Goal: Task Accomplishment & Management: Manage account settings

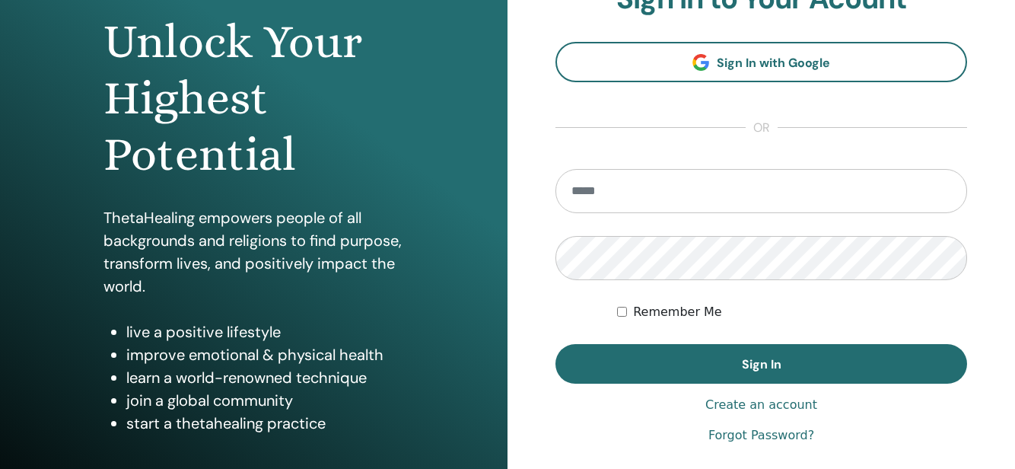
scroll to position [175, 0]
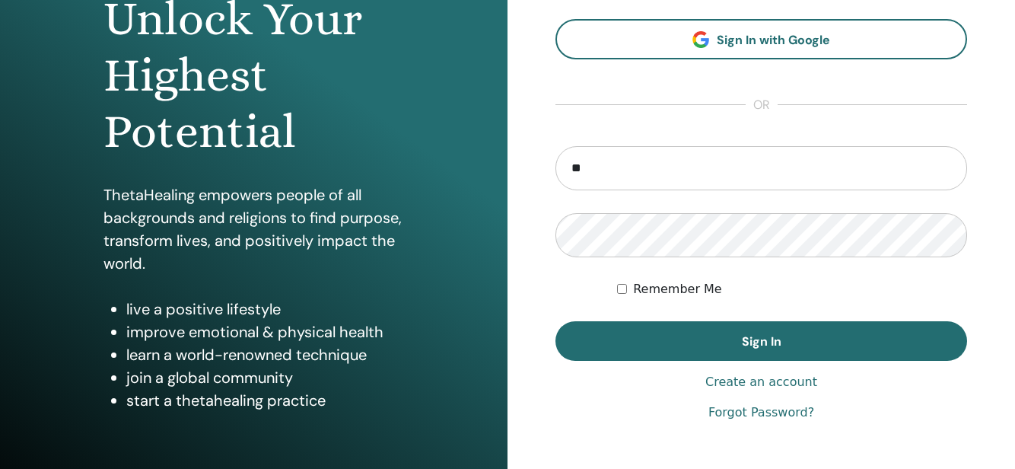
type input "**********"
click at [556, 321] on button "Sign In" at bounding box center [762, 341] width 412 height 40
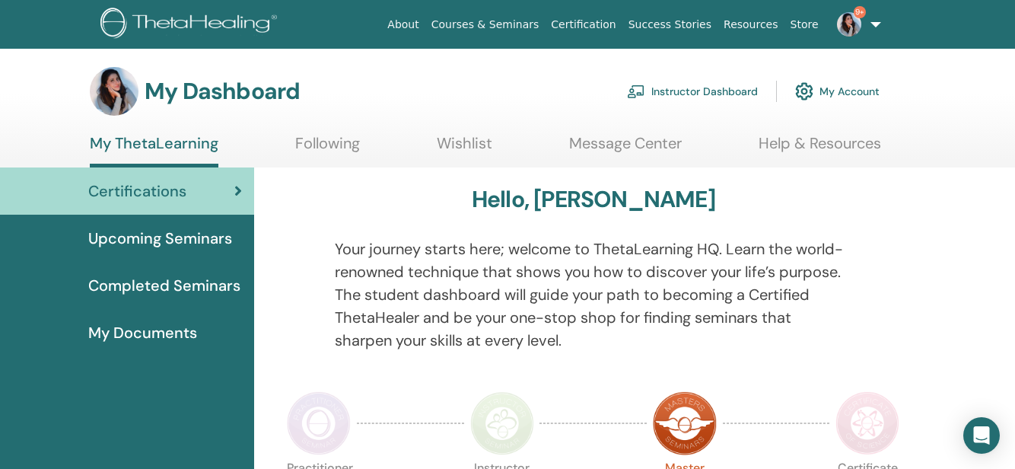
click at [725, 95] on link "Instructor Dashboard" at bounding box center [692, 91] width 131 height 33
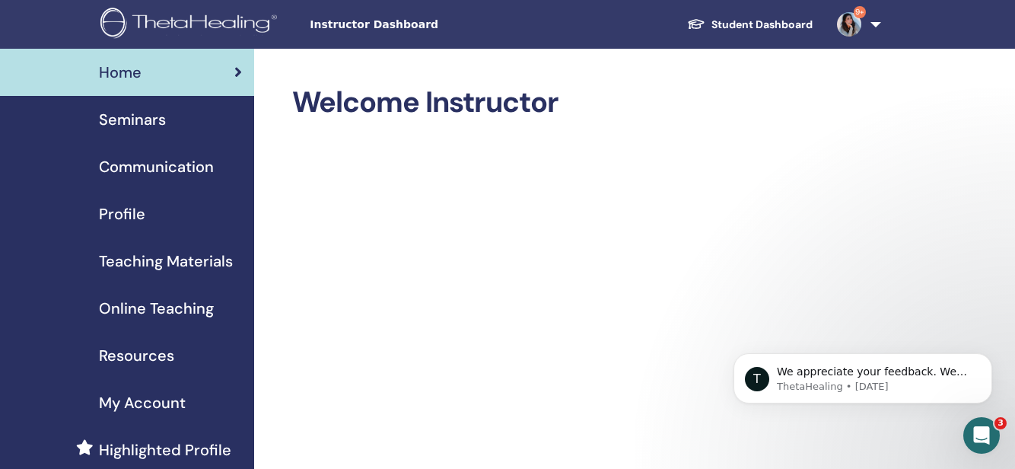
click at [125, 113] on span "Seminars" at bounding box center [132, 119] width 67 height 23
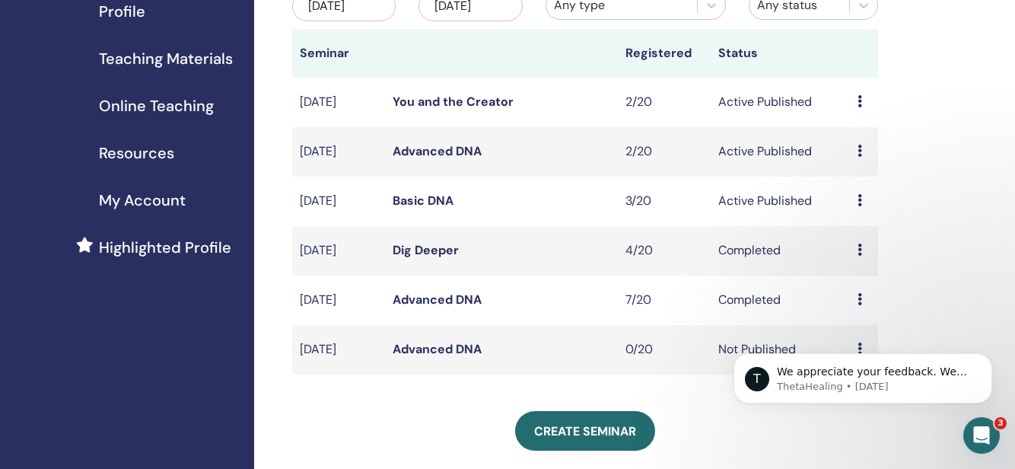
click at [862, 206] on icon at bounding box center [860, 200] width 5 height 12
click at [858, 271] on link "Attendees" at bounding box center [865, 271] width 58 height 16
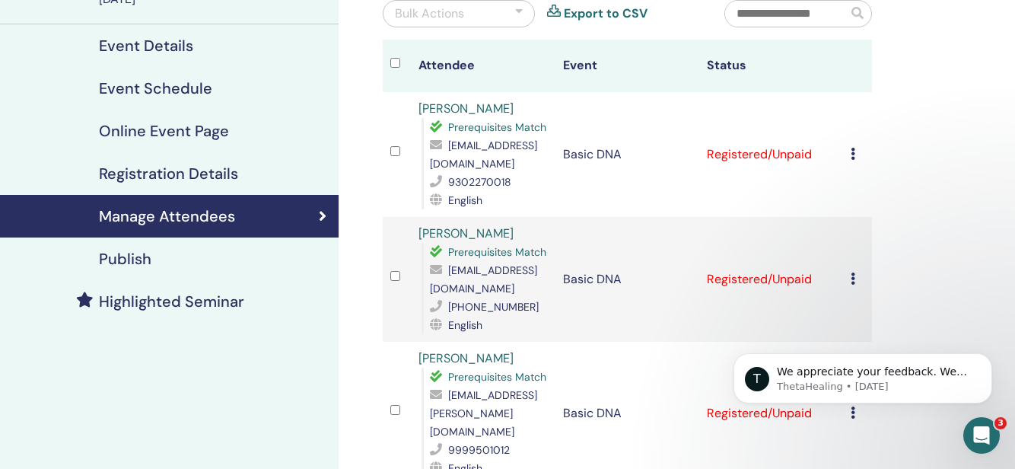
scroll to position [164, 0]
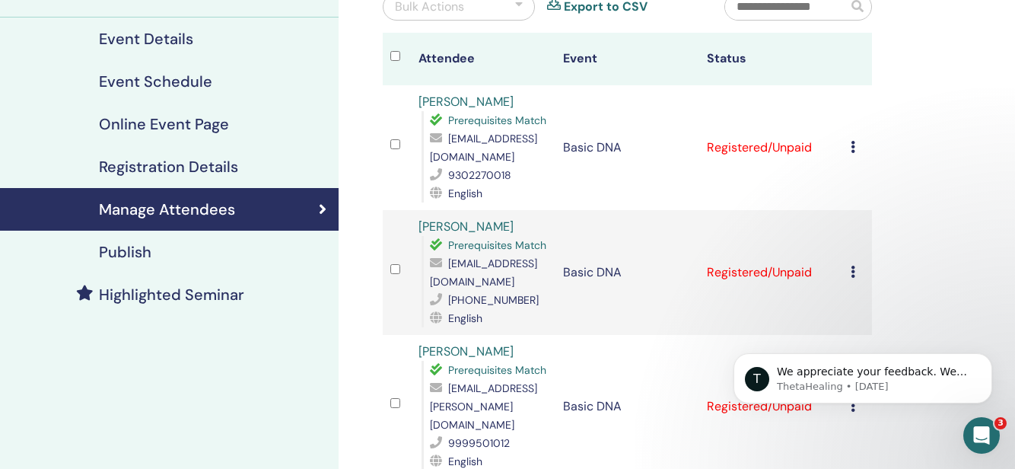
click at [852, 142] on icon at bounding box center [853, 147] width 5 height 12
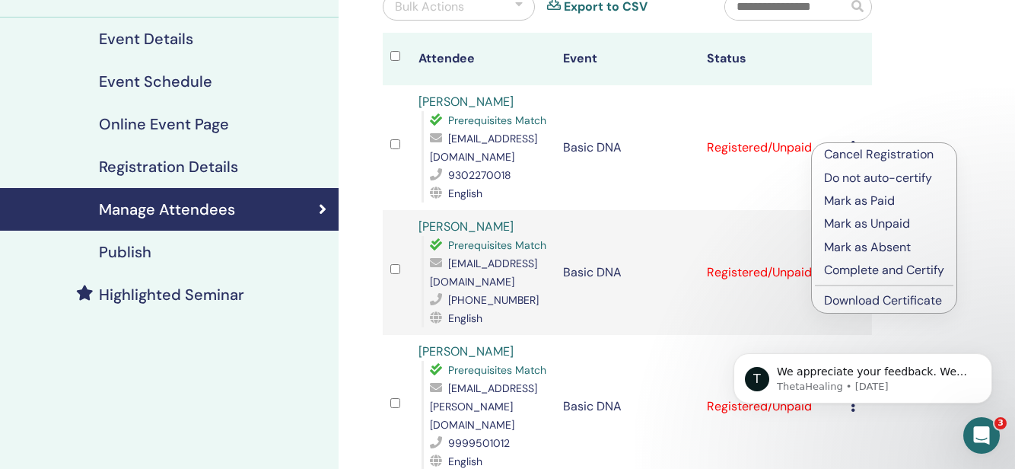
click at [877, 302] on link "Download Certificate" at bounding box center [883, 300] width 118 height 16
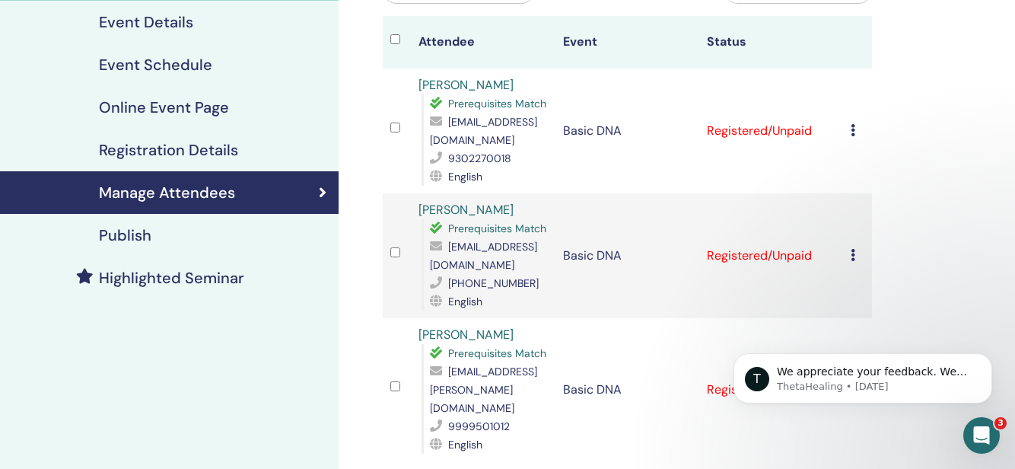
scroll to position [177, 0]
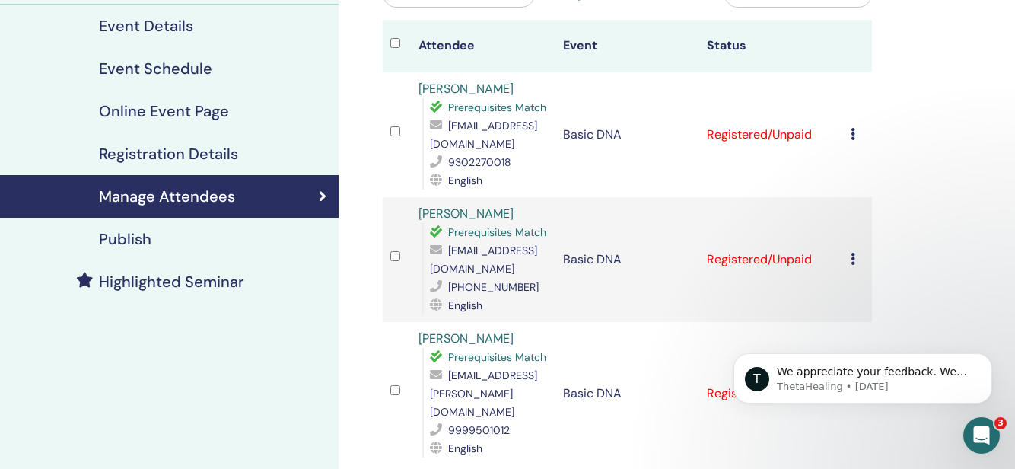
click at [852, 134] on icon at bounding box center [853, 134] width 5 height 12
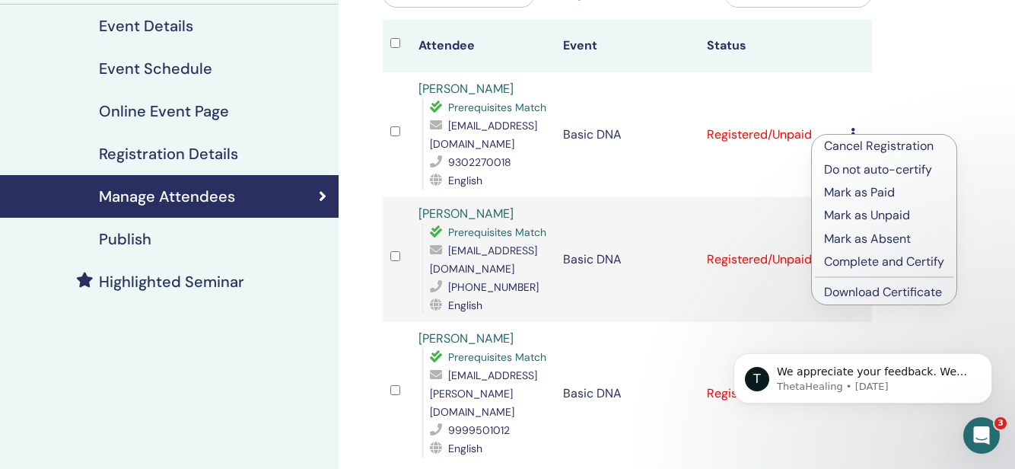
click at [844, 266] on p "Complete and Certify" at bounding box center [884, 262] width 120 height 18
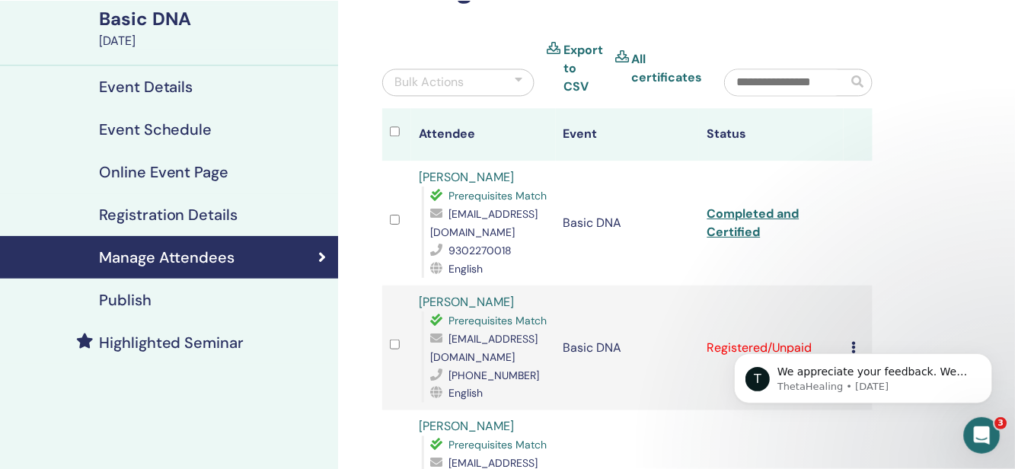
scroll to position [114, 0]
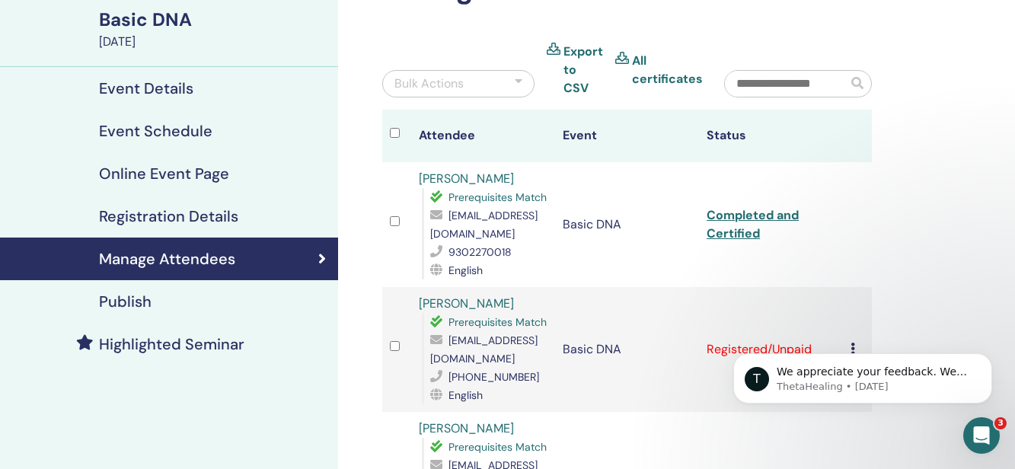
click at [762, 88] on input "text" at bounding box center [786, 84] width 123 height 26
paste input "**********"
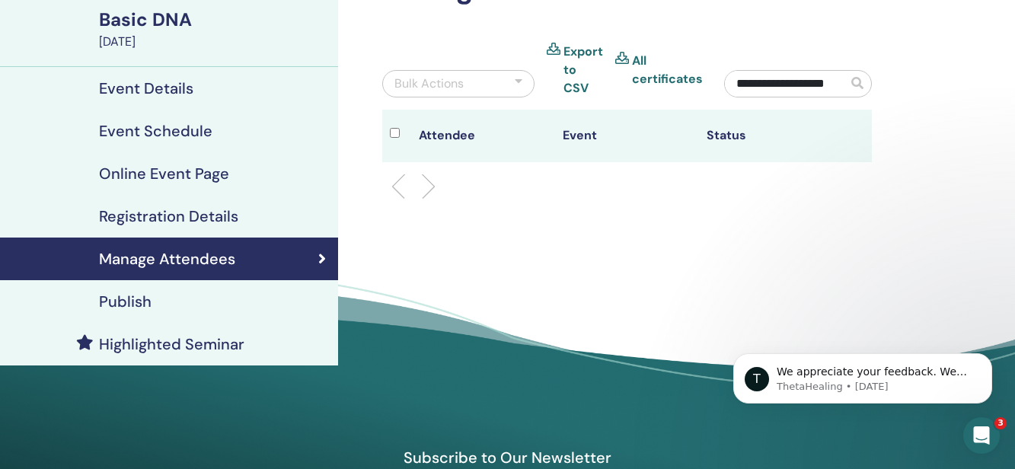
type input "**********"
click at [400, 180] on li at bounding box center [404, 187] width 26 height 26
click at [832, 382] on p "ThetaHealing • 1w ago" at bounding box center [874, 387] width 196 height 14
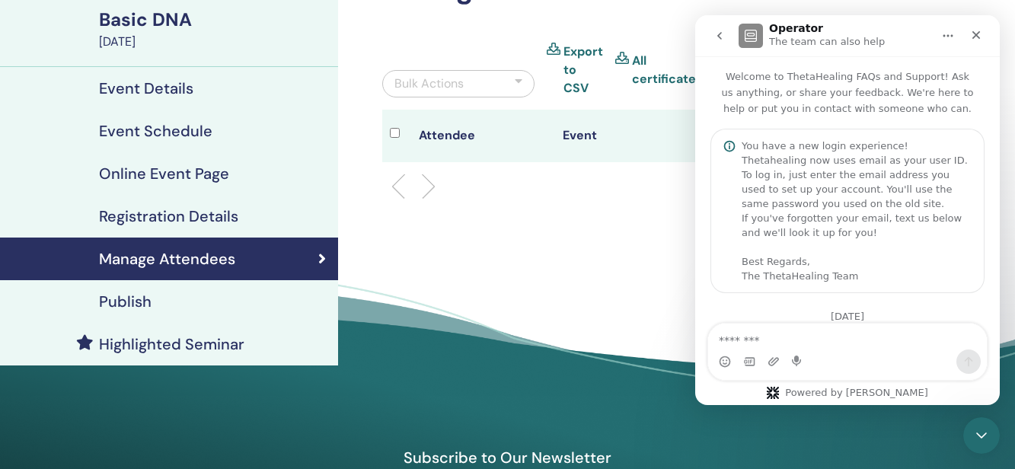
scroll to position [275, 0]
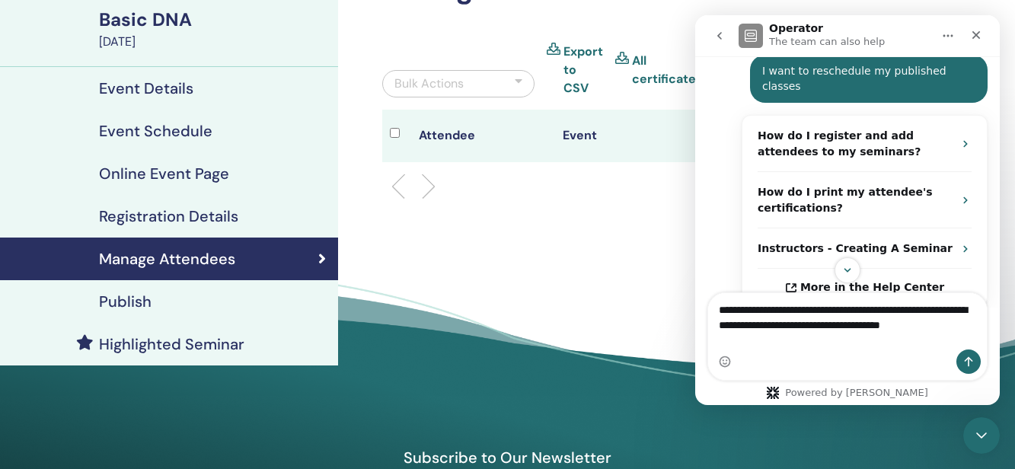
type textarea "**********"
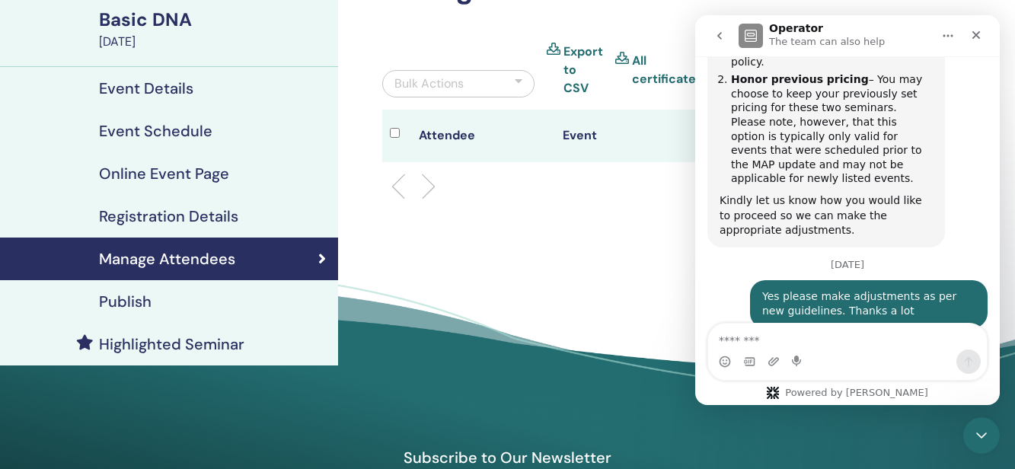
scroll to position [1250, 0]
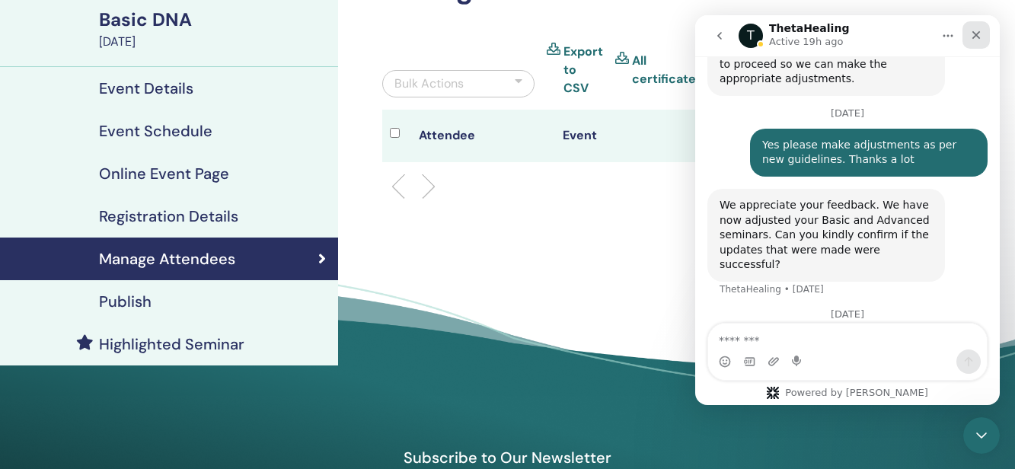
click at [982, 30] on div "Close" at bounding box center [975, 34] width 27 height 27
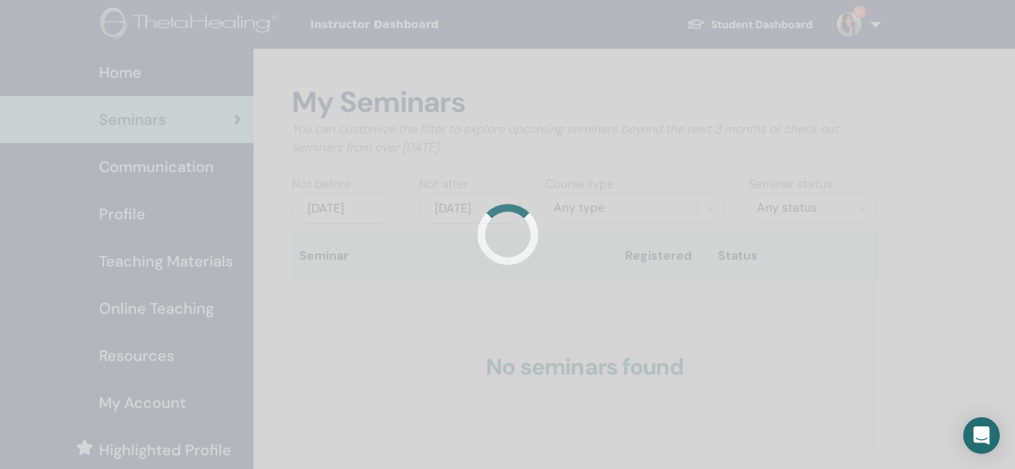
scroll to position [202, 0]
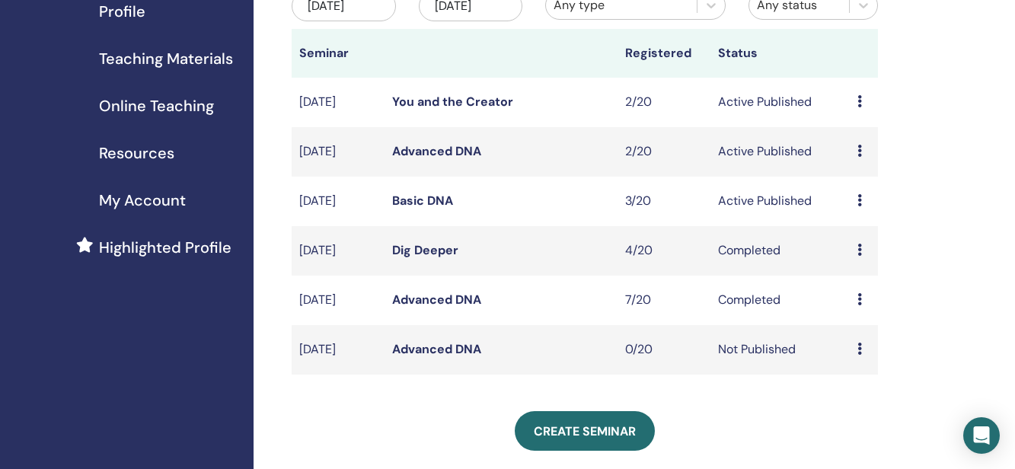
click at [859, 206] on icon at bounding box center [859, 200] width 5 height 12
click at [859, 278] on link "Attendees" at bounding box center [862, 277] width 58 height 16
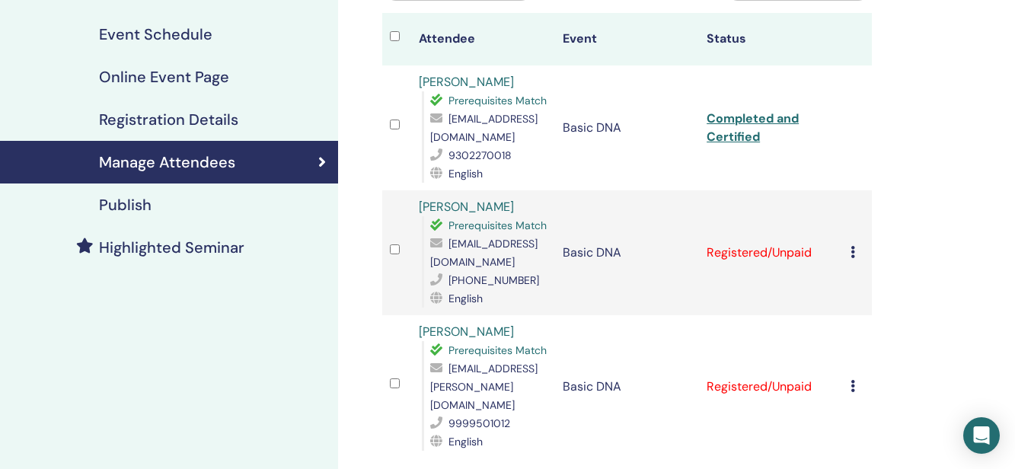
scroll to position [221, 0]
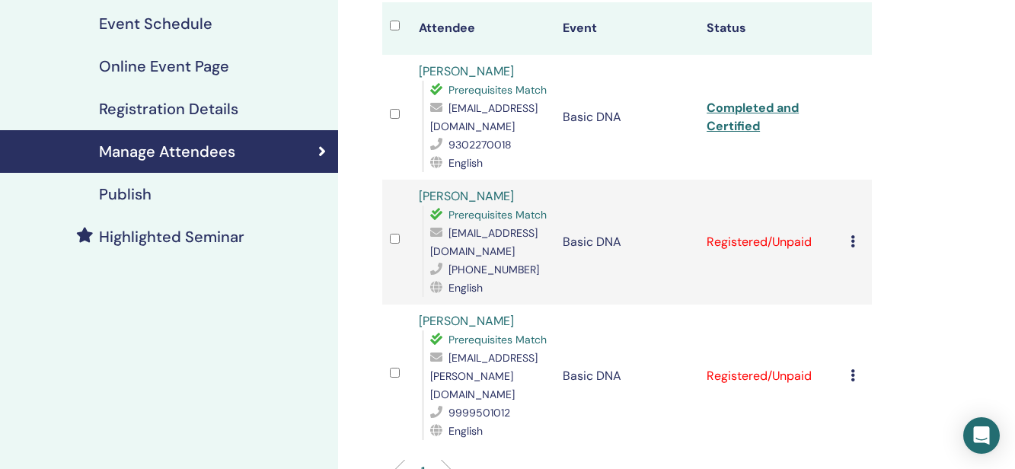
click at [855, 239] on icon at bounding box center [852, 241] width 5 height 12
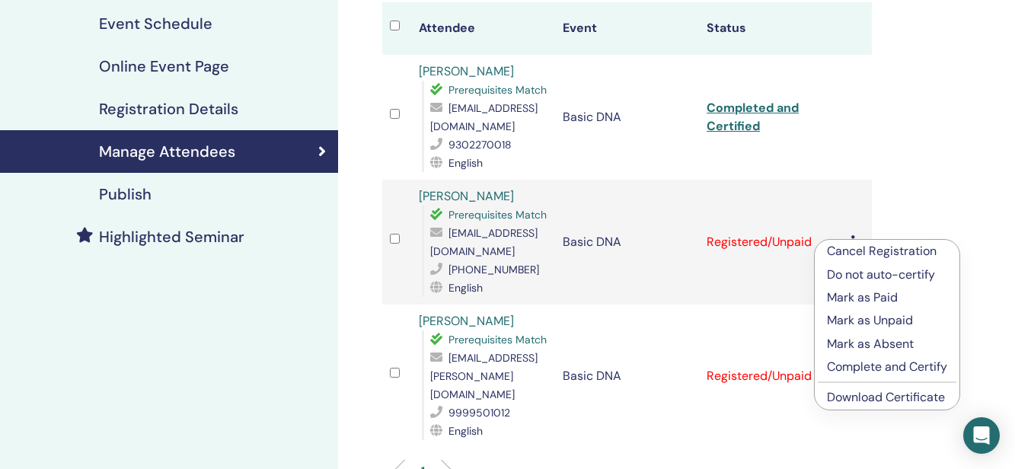
click at [890, 298] on p "Mark as Paid" at bounding box center [887, 297] width 120 height 18
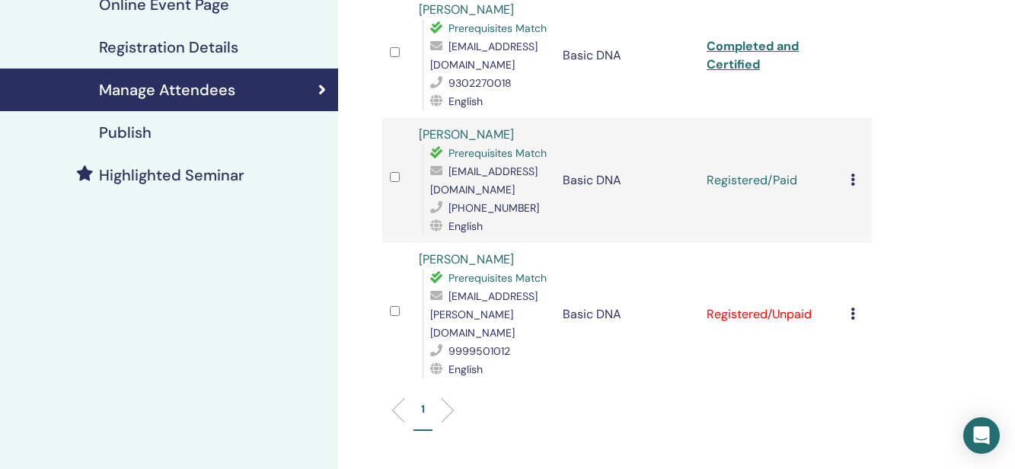
scroll to position [301, 0]
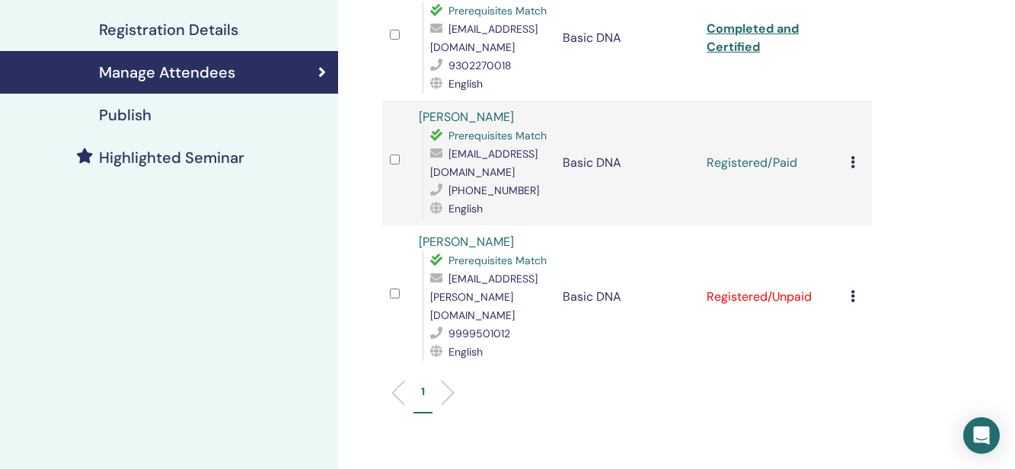
click at [850, 160] on icon at bounding box center [852, 162] width 5 height 12
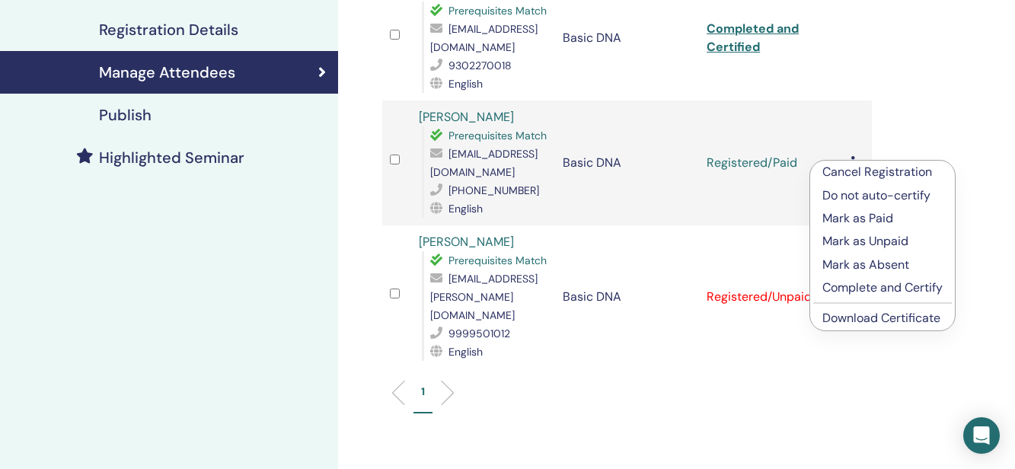
click at [856, 322] on link "Download Certificate" at bounding box center [881, 318] width 118 height 16
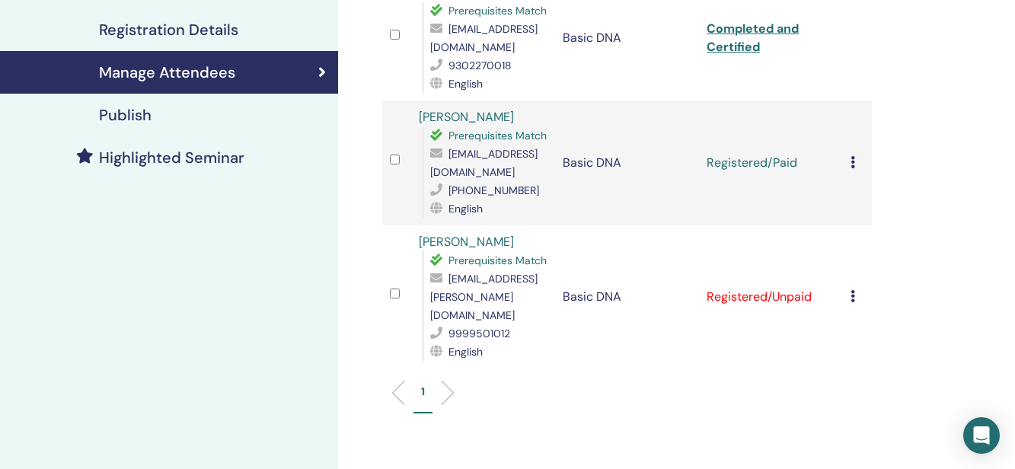
click at [853, 164] on icon at bounding box center [852, 162] width 5 height 12
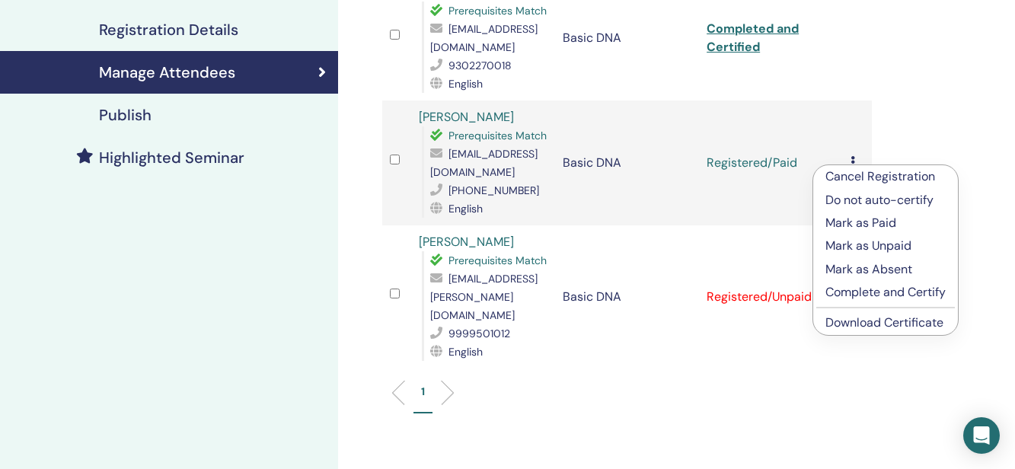
click at [865, 328] on link "Download Certificate" at bounding box center [884, 322] width 118 height 16
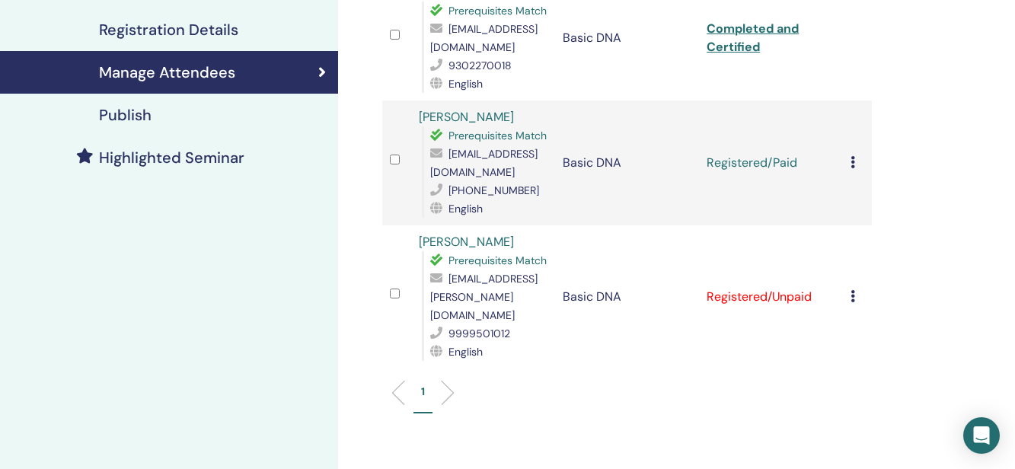
click at [855, 289] on div "Cancel Registration Do not auto-certify Mark as Paid Mark as Unpaid Mark as Abs…" at bounding box center [857, 297] width 14 height 18
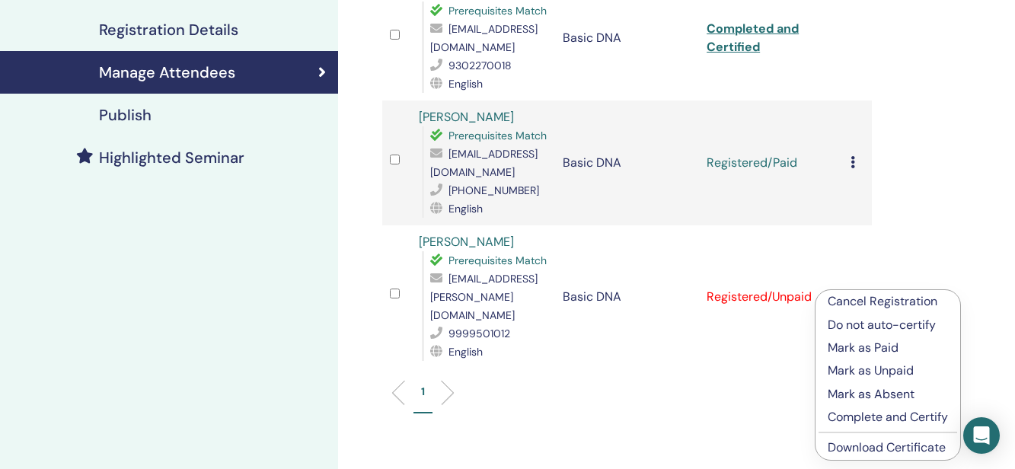
click at [854, 161] on icon at bounding box center [852, 162] width 5 height 12
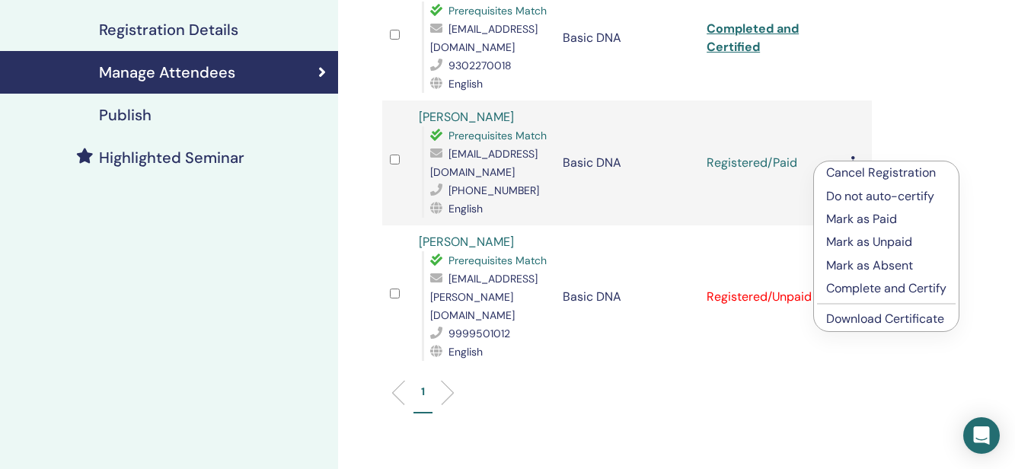
click at [858, 291] on p "Complete and Certify" at bounding box center [886, 288] width 120 height 18
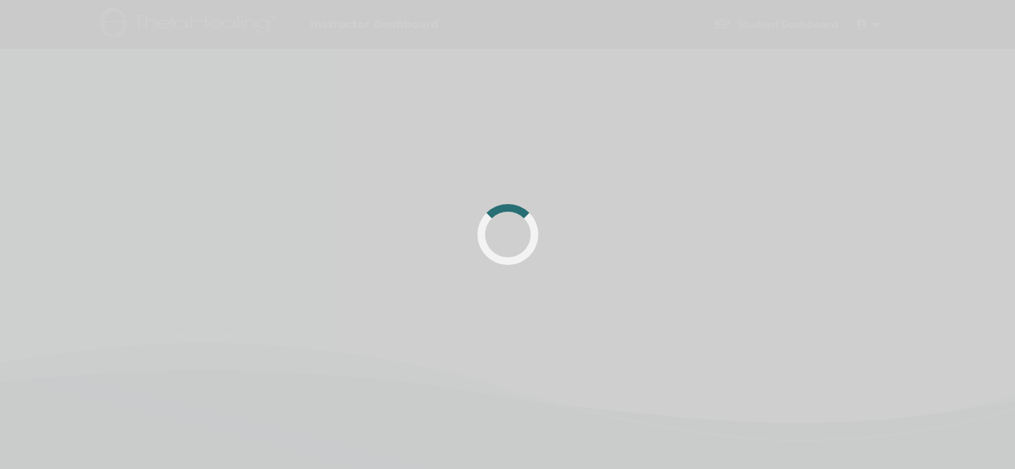
scroll to position [301, 0]
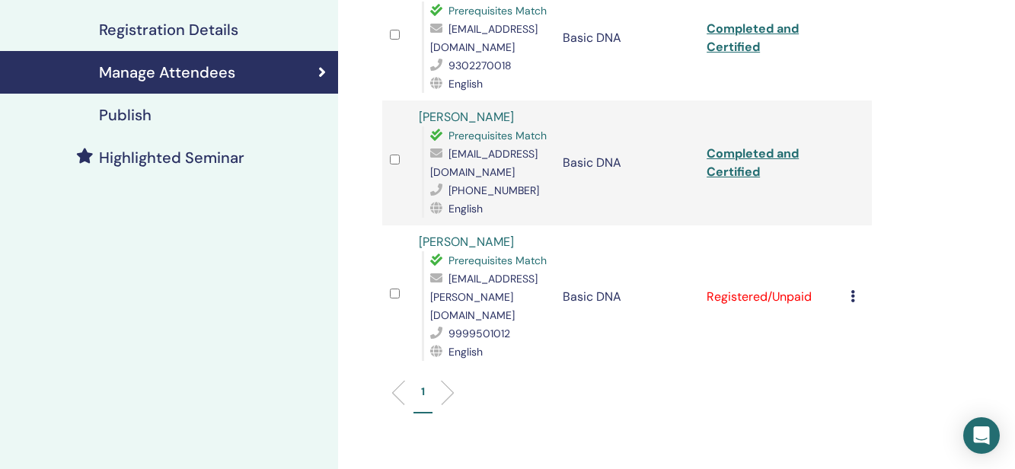
click at [852, 290] on icon at bounding box center [852, 296] width 5 height 12
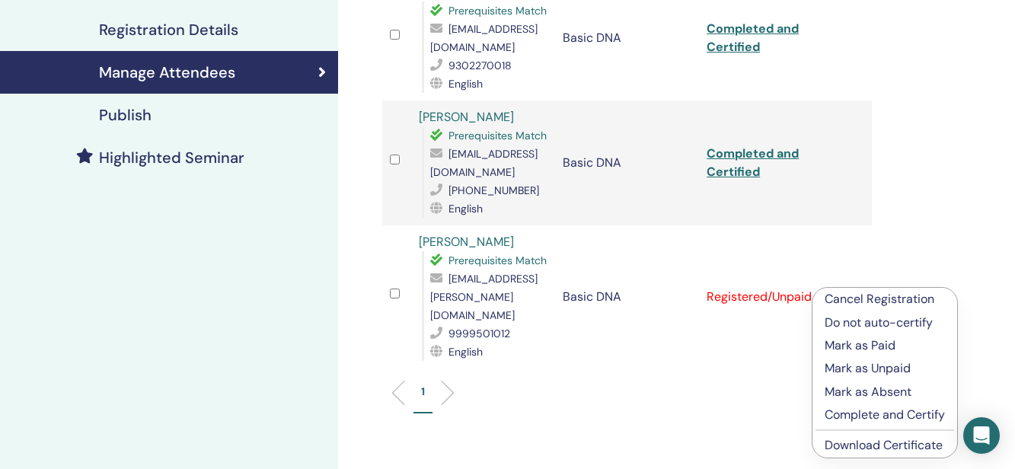
click at [857, 440] on link "Download Certificate" at bounding box center [883, 445] width 118 height 16
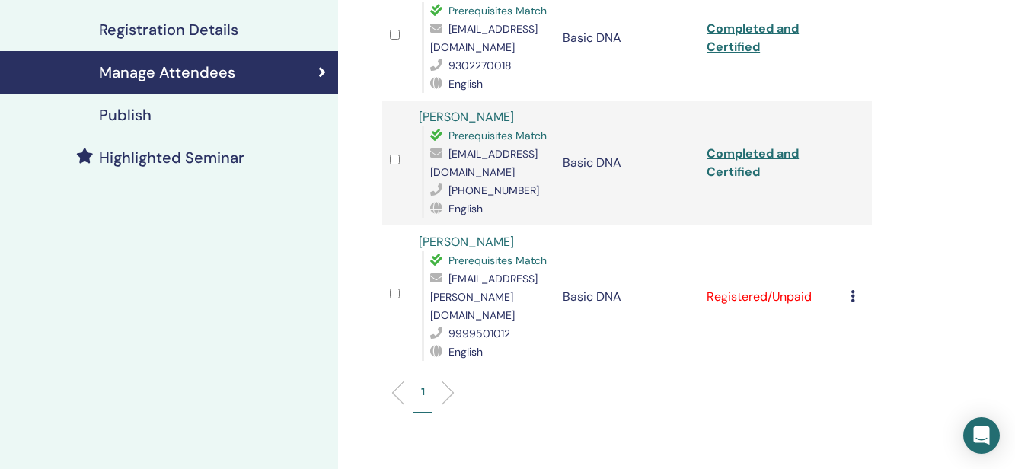
scroll to position [0, 0]
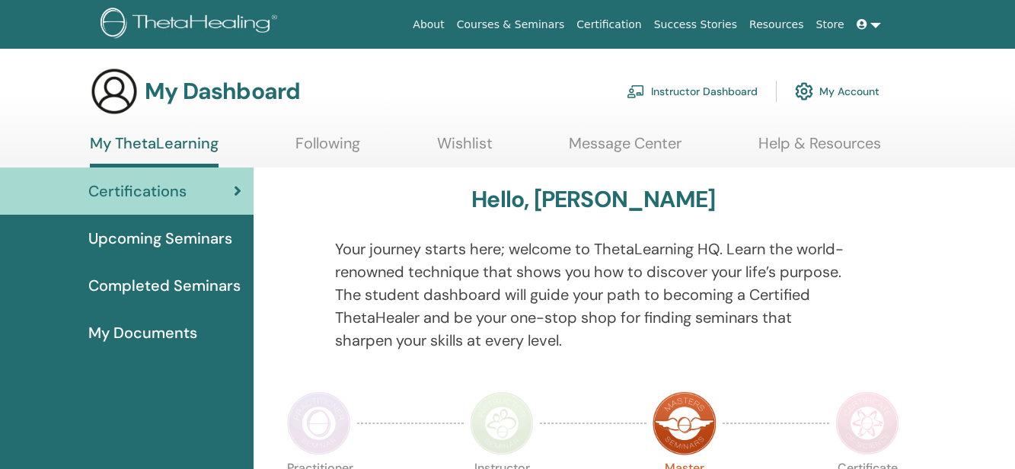
click at [693, 92] on link "Instructor Dashboard" at bounding box center [691, 91] width 131 height 33
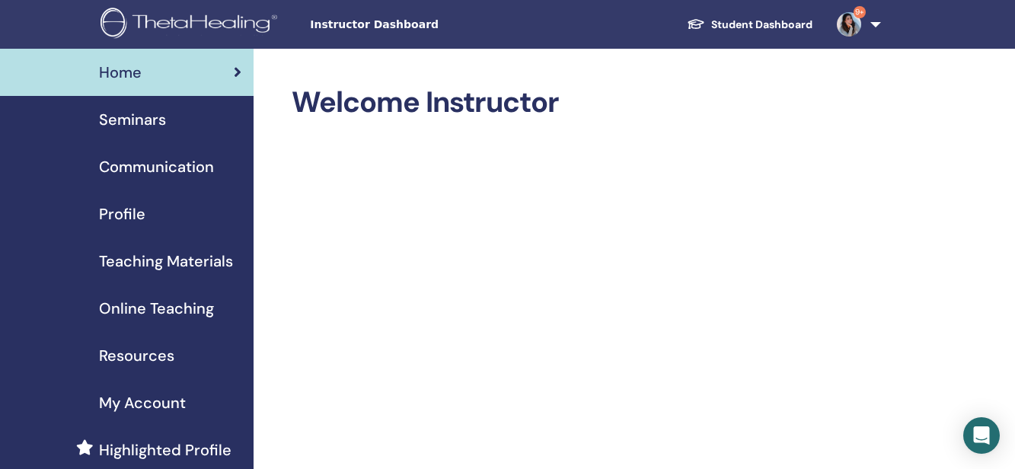
click at [140, 119] on span "Seminars" at bounding box center [132, 119] width 67 height 23
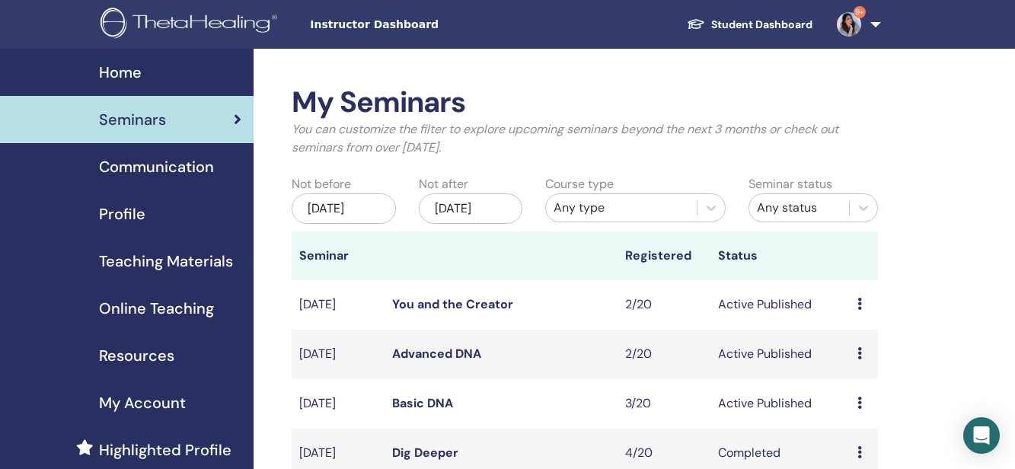
click at [467, 362] on link "Advanced DNA" at bounding box center [436, 354] width 89 height 16
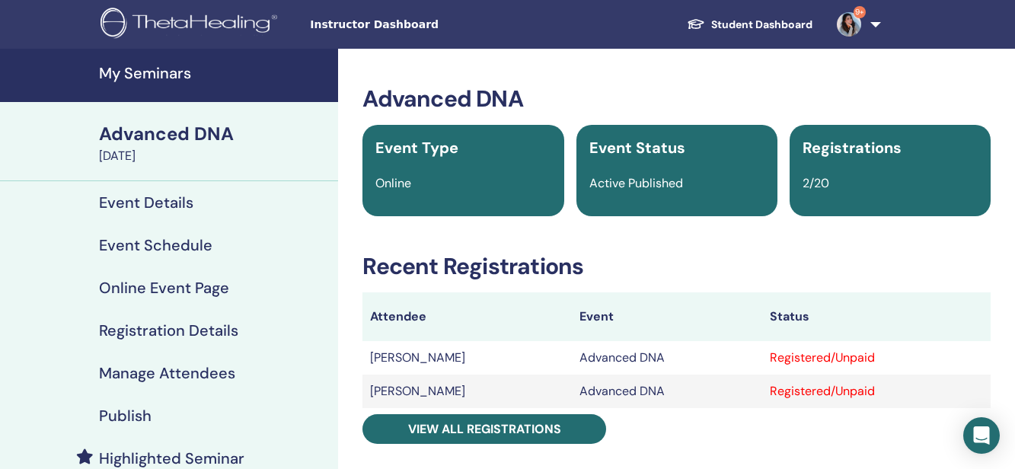
click at [189, 289] on h4 "Online Event Page" at bounding box center [164, 288] width 130 height 18
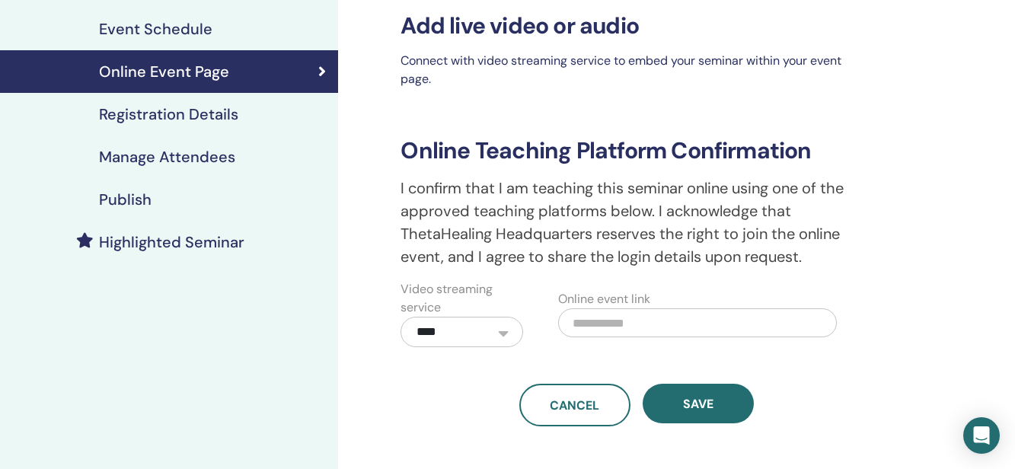
scroll to position [218, 0]
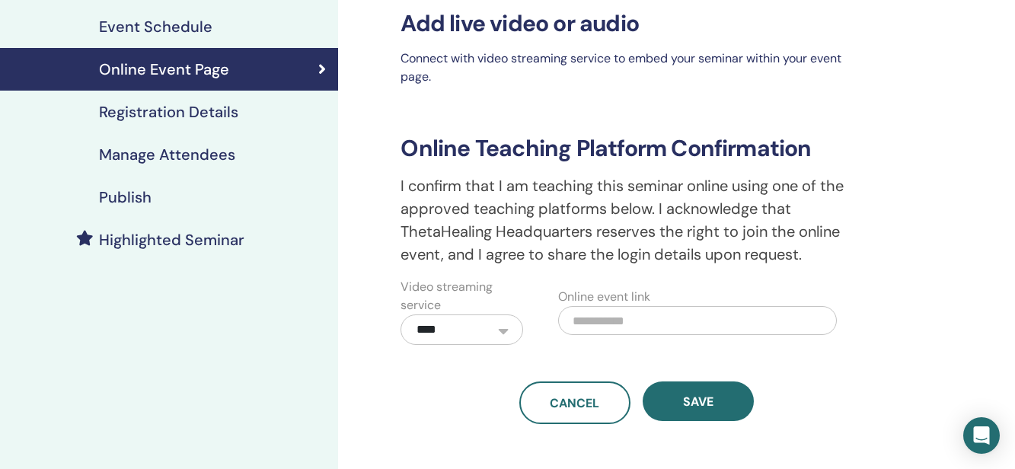
click at [152, 199] on div "Publish" at bounding box center [169, 197] width 314 height 18
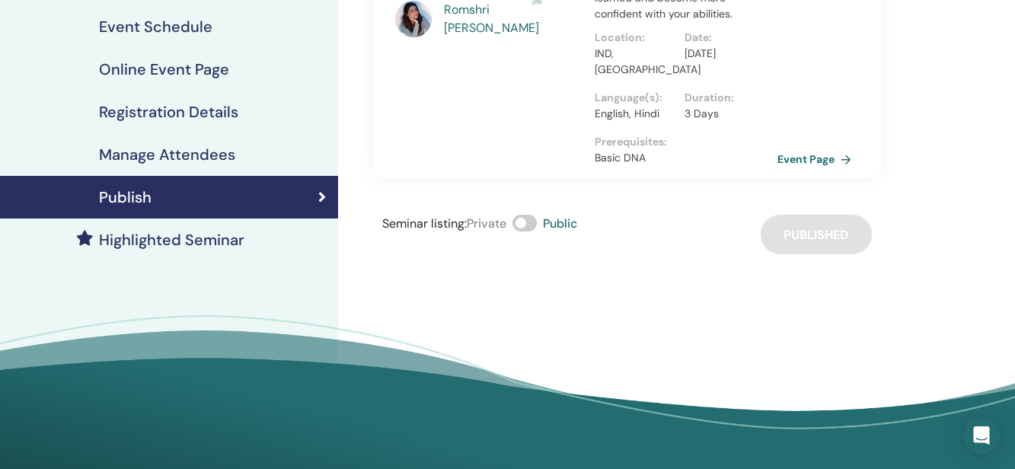
click at [817, 152] on link "Event Page" at bounding box center [817, 159] width 80 height 23
